Goal: Transaction & Acquisition: Purchase product/service

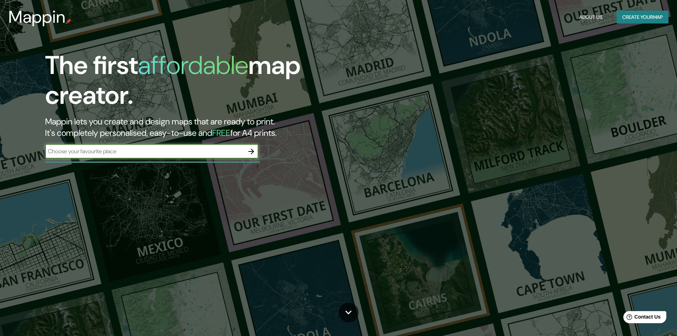
click at [625, 17] on button "Create your map" at bounding box center [643, 17] width 52 height 13
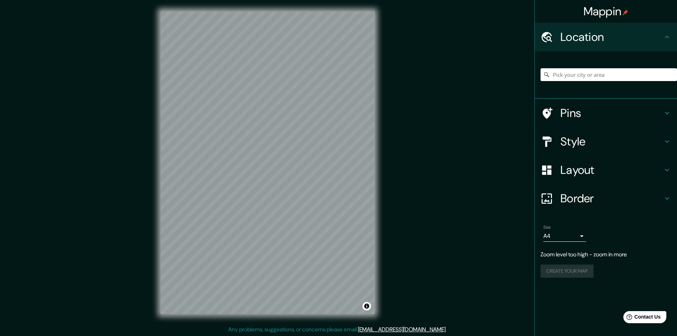
click at [580, 168] on div "Layout" at bounding box center [606, 170] width 142 height 28
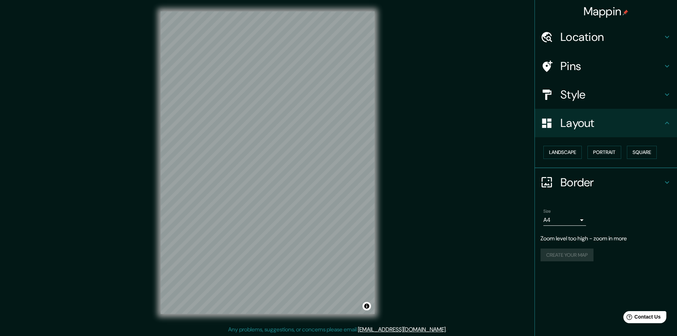
click at [585, 178] on h4 "Border" at bounding box center [611, 182] width 102 height 14
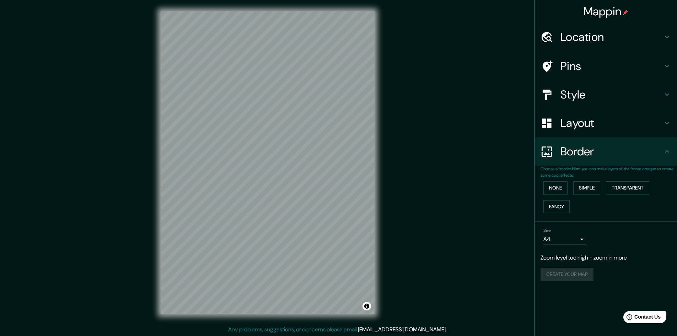
click at [590, 34] on h4 "Location" at bounding box center [611, 37] width 102 height 14
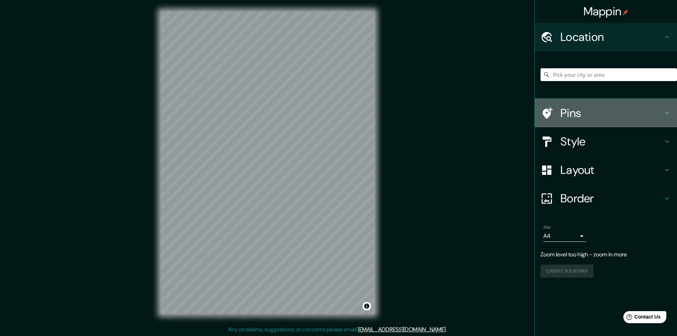
click at [579, 111] on h4 "Pins" at bounding box center [611, 113] width 102 height 14
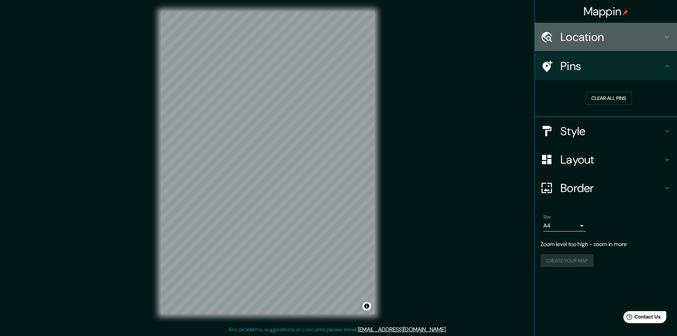
click at [580, 45] on div "Location" at bounding box center [606, 37] width 142 height 28
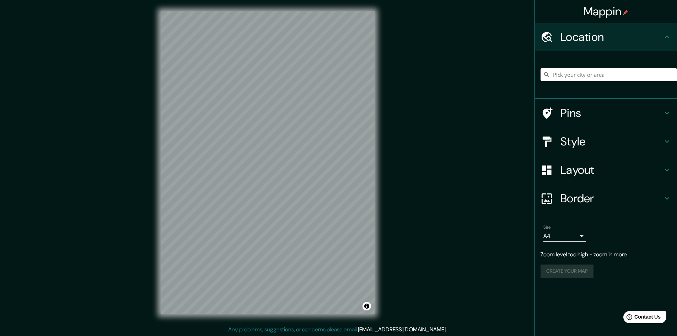
click at [574, 76] on input "Pick your city or area" at bounding box center [609, 74] width 136 height 13
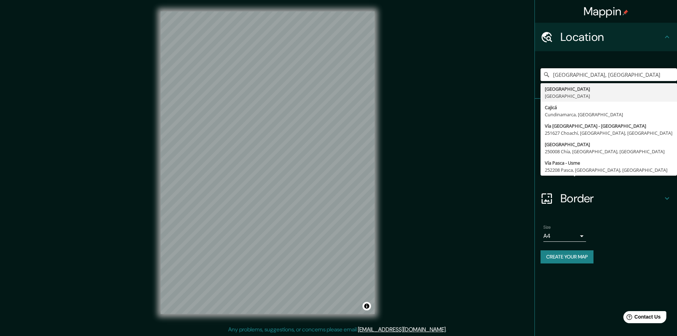
type input "[GEOGRAPHIC_DATA], [GEOGRAPHIC_DATA]"
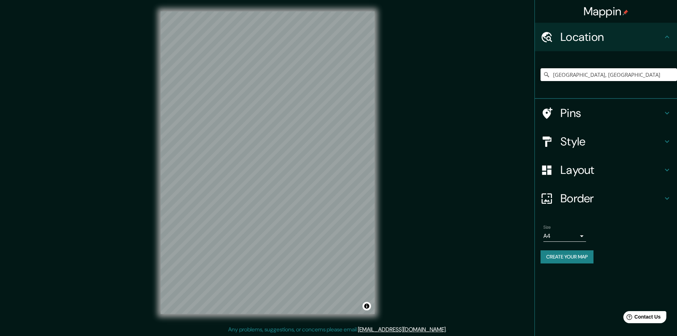
click at [572, 135] on h4 "Style" at bounding box center [611, 141] width 102 height 14
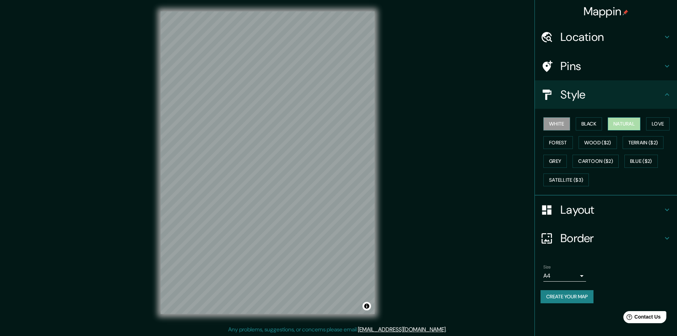
click at [621, 124] on button "Natural" at bounding box center [624, 123] width 33 height 13
click at [587, 125] on button "Black" at bounding box center [589, 123] width 27 height 13
click at [631, 122] on button "Natural" at bounding box center [624, 123] width 33 height 13
click at [650, 123] on button "Love" at bounding box center [657, 123] width 23 height 13
click at [566, 139] on button "Forest" at bounding box center [557, 142] width 29 height 13
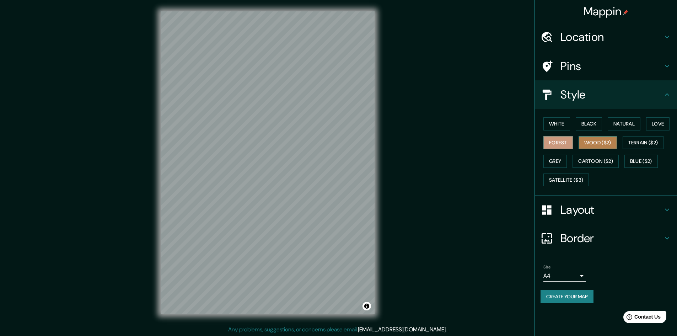
click at [599, 144] on button "Wood ($2)" at bounding box center [598, 142] width 38 height 13
click at [641, 138] on button "Terrain ($2)" at bounding box center [643, 142] width 41 height 13
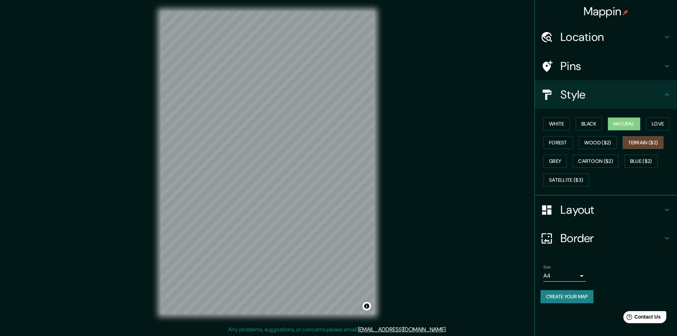
click at [632, 126] on button "Natural" at bounding box center [624, 123] width 33 height 13
click at [643, 144] on button "Terrain ($2)" at bounding box center [643, 142] width 41 height 13
click at [633, 124] on button "Natural" at bounding box center [624, 123] width 33 height 13
click at [640, 144] on button "Terrain ($2)" at bounding box center [643, 142] width 41 height 13
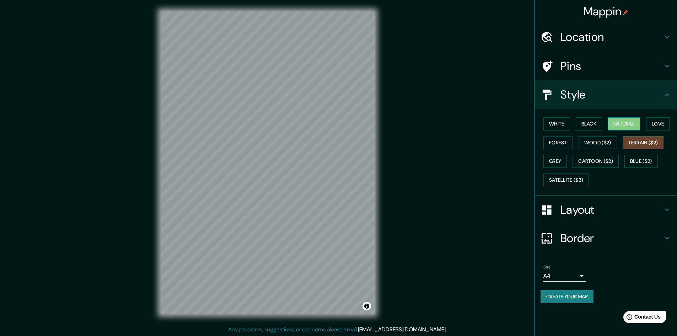
click at [628, 122] on button "Natural" at bounding box center [624, 123] width 33 height 13
click at [553, 161] on button "Grey" at bounding box center [554, 161] width 23 height 13
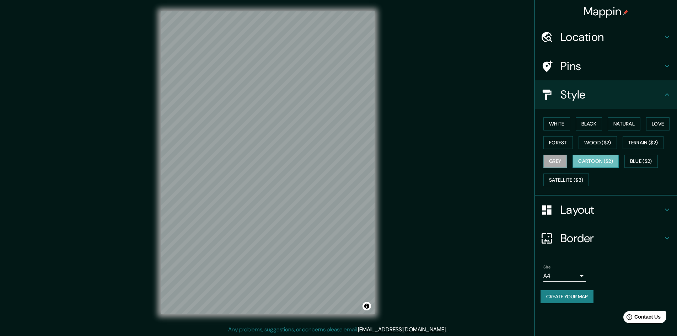
click at [593, 159] on button "Cartoon ($2)" at bounding box center [596, 161] width 46 height 13
click at [642, 163] on button "Blue ($2)" at bounding box center [640, 161] width 33 height 13
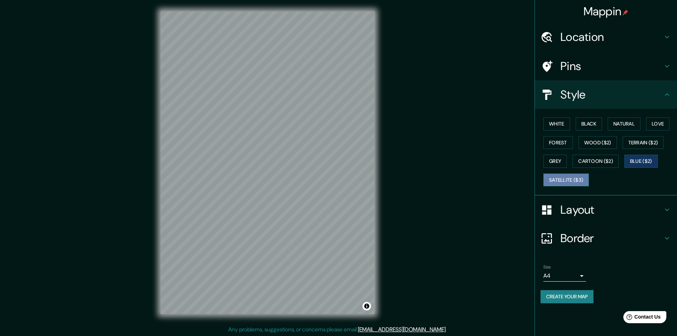
click at [572, 181] on button "Satellite ($3)" at bounding box center [565, 179] width 45 height 13
click at [579, 274] on body "Mappin Location [GEOGRAPHIC_DATA], [GEOGRAPHIC_DATA] [GEOGRAPHIC_DATA] [GEOGRAP…" at bounding box center [338, 168] width 677 height 336
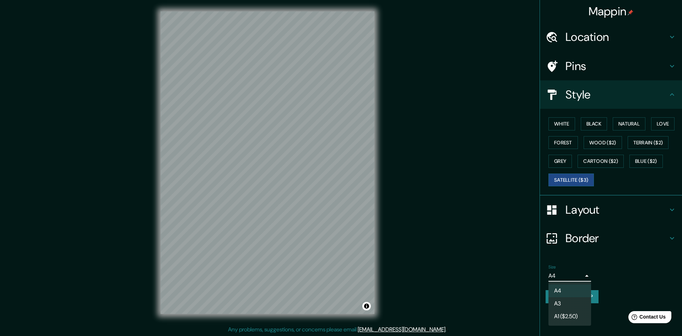
click at [574, 301] on li "A3" at bounding box center [570, 303] width 43 height 13
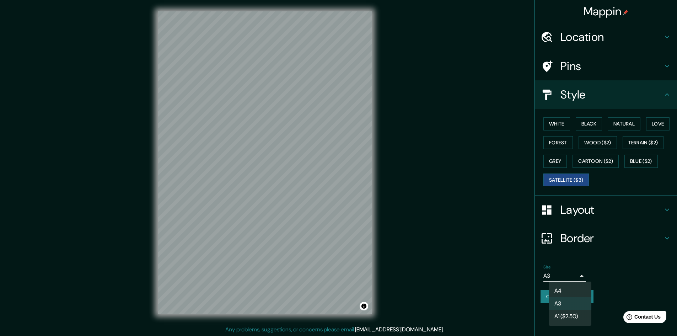
click at [580, 274] on body "Mappin Location [GEOGRAPHIC_DATA], [GEOGRAPHIC_DATA] [GEOGRAPHIC_DATA] [GEOGRAP…" at bounding box center [338, 168] width 677 height 336
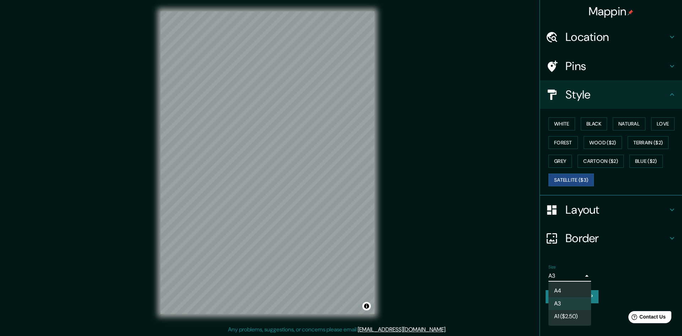
click at [569, 291] on li "A4" at bounding box center [570, 290] width 43 height 13
type input "single"
